Goal: Task Accomplishment & Management: Use online tool/utility

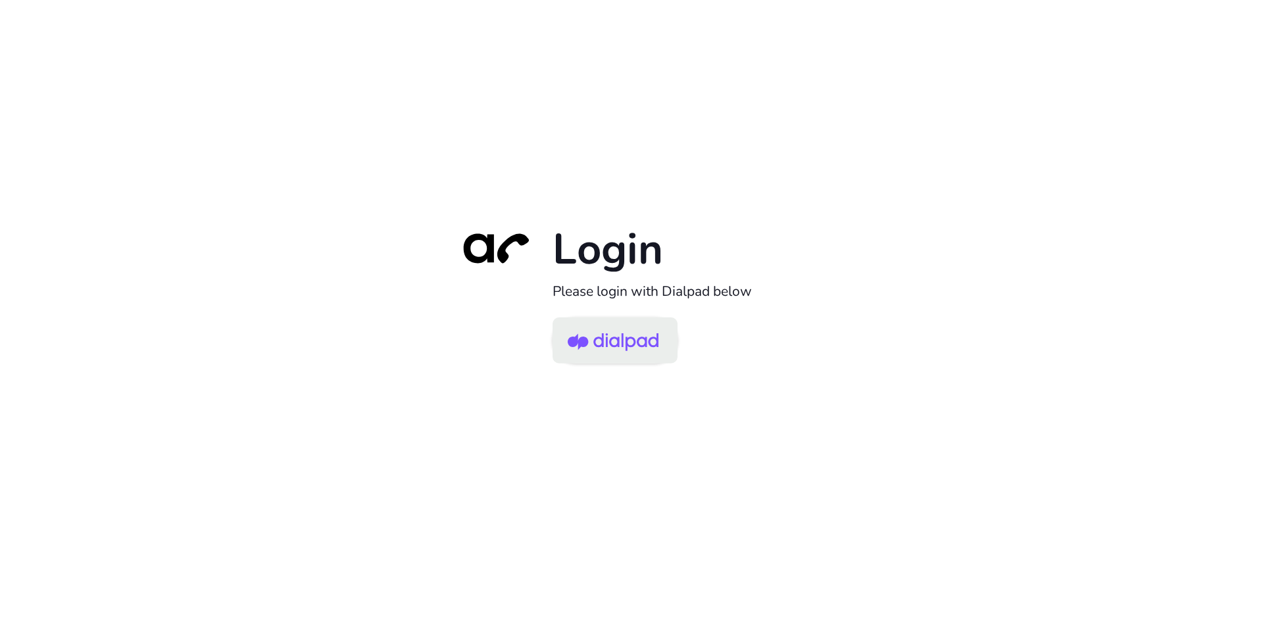
click at [612, 345] on img at bounding box center [612, 341] width 91 height 43
